Goal: Information Seeking & Learning: Find specific fact

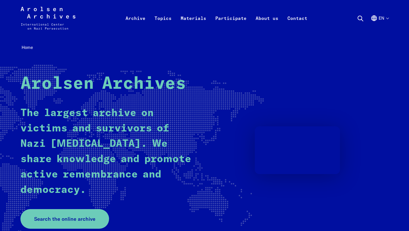
click at [360, 22] on ul "Search Search this website Close search Search this website ... Search now Sear…" at bounding box center [373, 18] width 32 height 23
click at [361, 19] on use at bounding box center [360, 18] width 5 height 5
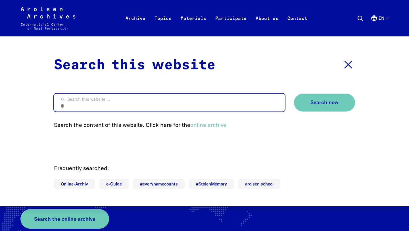
click at [213, 98] on input "Search this website ..." at bounding box center [169, 102] width 231 height 18
type input "**********"
click at [294, 93] on button "Search now" at bounding box center [324, 102] width 61 height 18
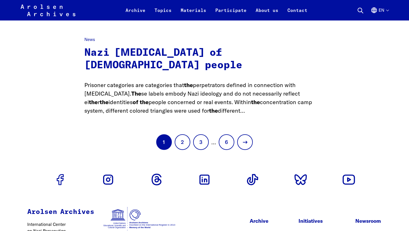
scroll to position [521, 0]
